Goal: Check status

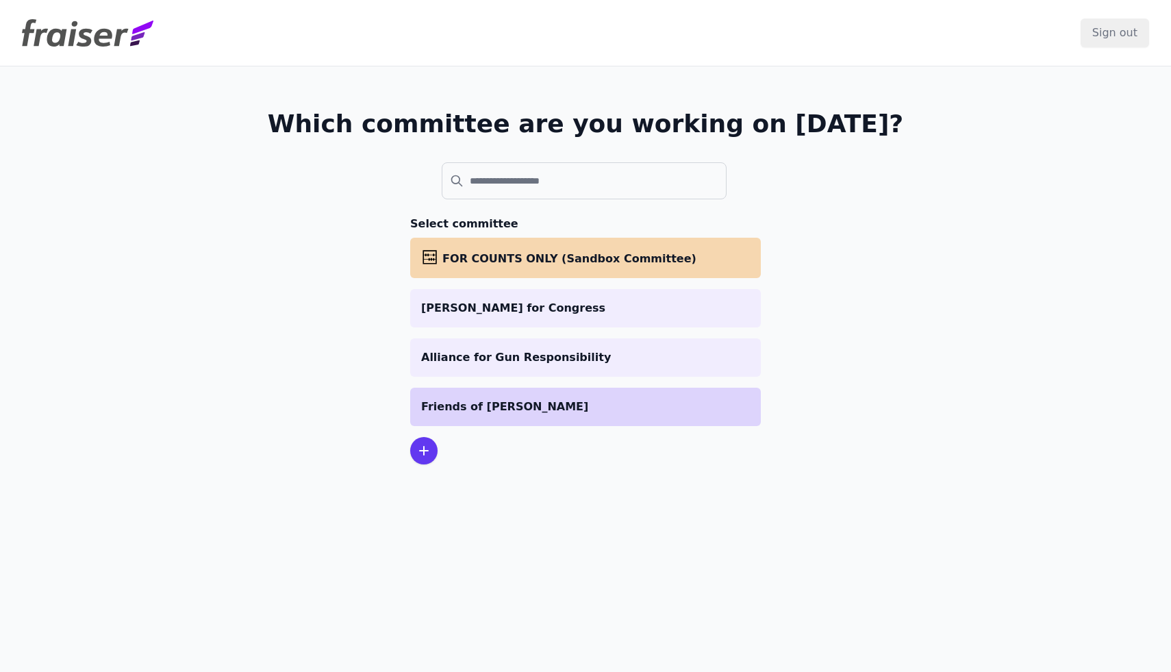
click at [467, 403] on p "Friends of [PERSON_NAME]" at bounding box center [585, 406] width 329 height 16
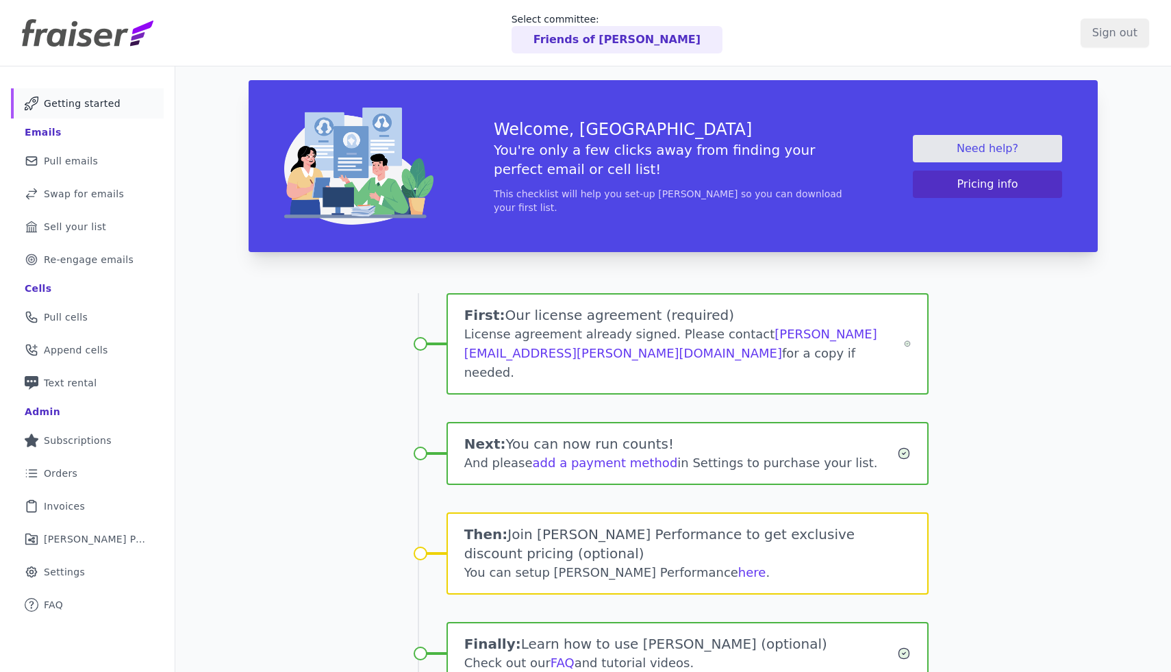
click at [65, 490] on ul "Mail Icon Outline of a mail envelope Getting started Emails Mail Icon Outline o…" at bounding box center [87, 353] width 153 height 531
click at [66, 503] on span "Invoices" at bounding box center [64, 506] width 41 height 14
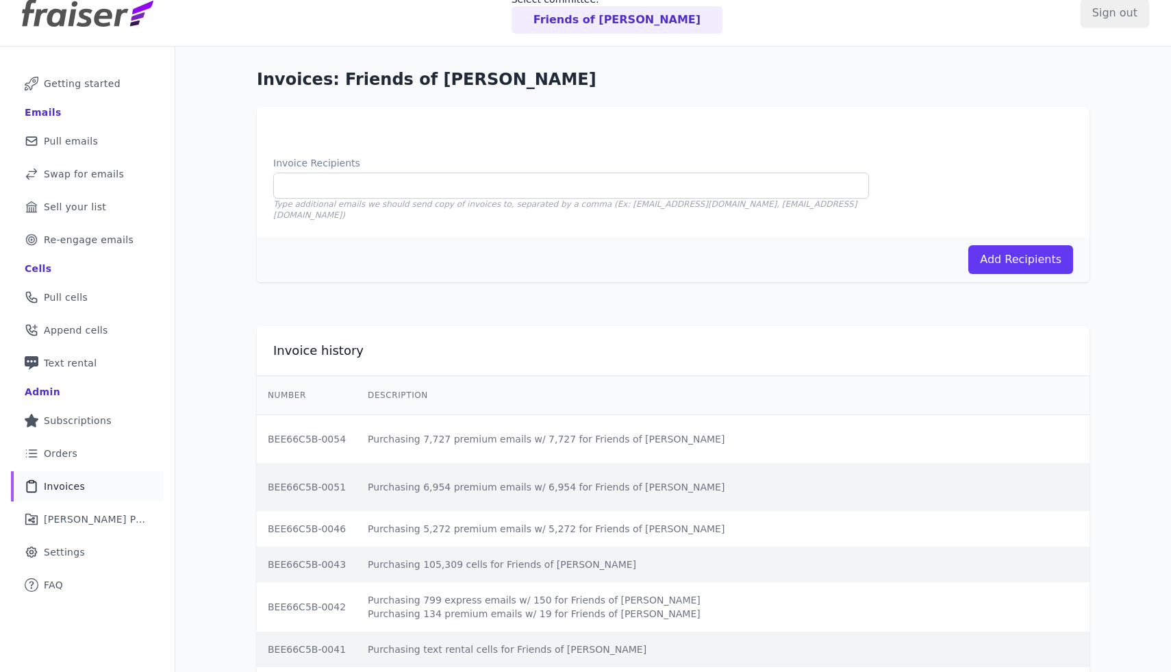
click at [308, 440] on td "BEE66C5B-0054" at bounding box center [307, 439] width 100 height 49
